Goal: Information Seeking & Learning: Learn about a topic

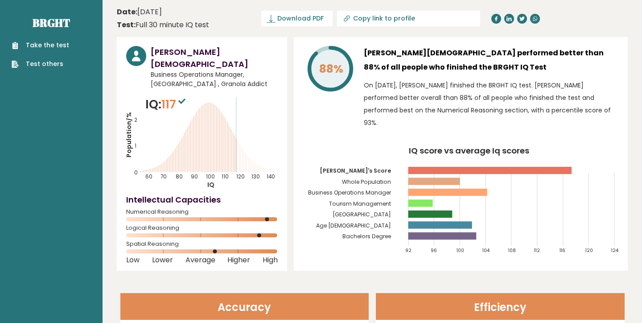
click at [174, 96] on span "117" at bounding box center [174, 104] width 26 height 16
click at [123, 118] on div "Gideon Christian Business Operations Manager, Indonesia , Granola Addict IQ: 11…" at bounding box center [202, 154] width 170 height 234
click at [130, 130] on tspan "Population/%" at bounding box center [128, 134] width 9 height 45
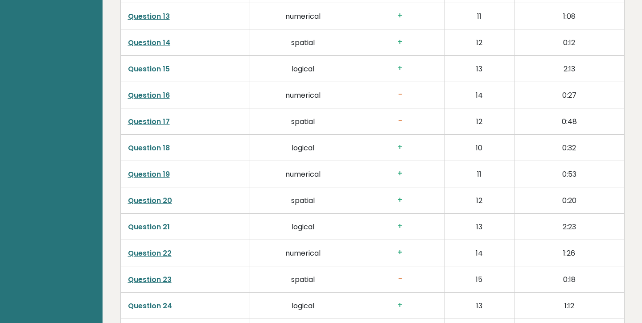
scroll to position [2188, 0]
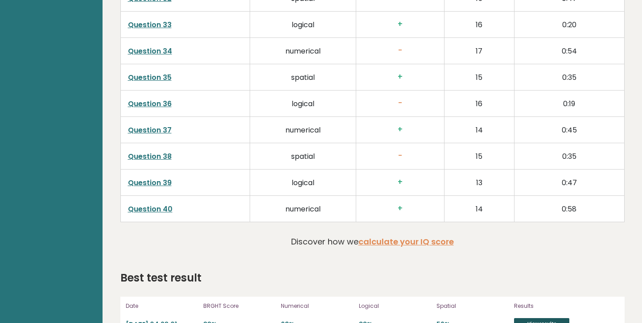
click at [538, 318] on link "View results" at bounding box center [541, 324] width 55 height 12
click at [429, 236] on link "calculate your IQ score" at bounding box center [405, 241] width 95 height 11
